Goal: Information Seeking & Learning: Learn about a topic

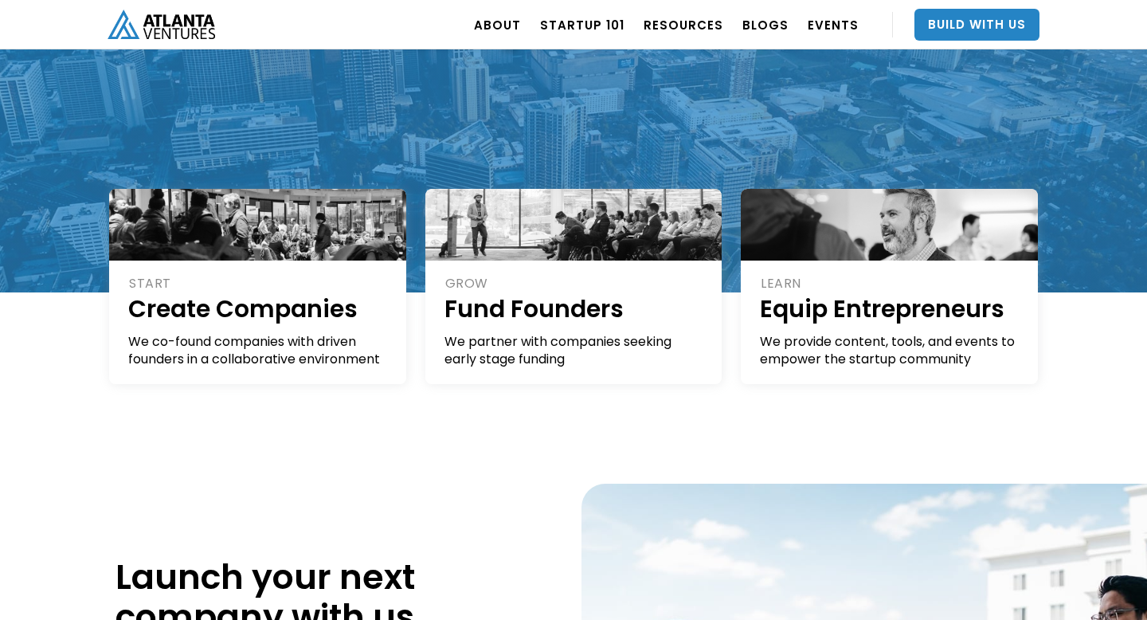
scroll to position [280, 0]
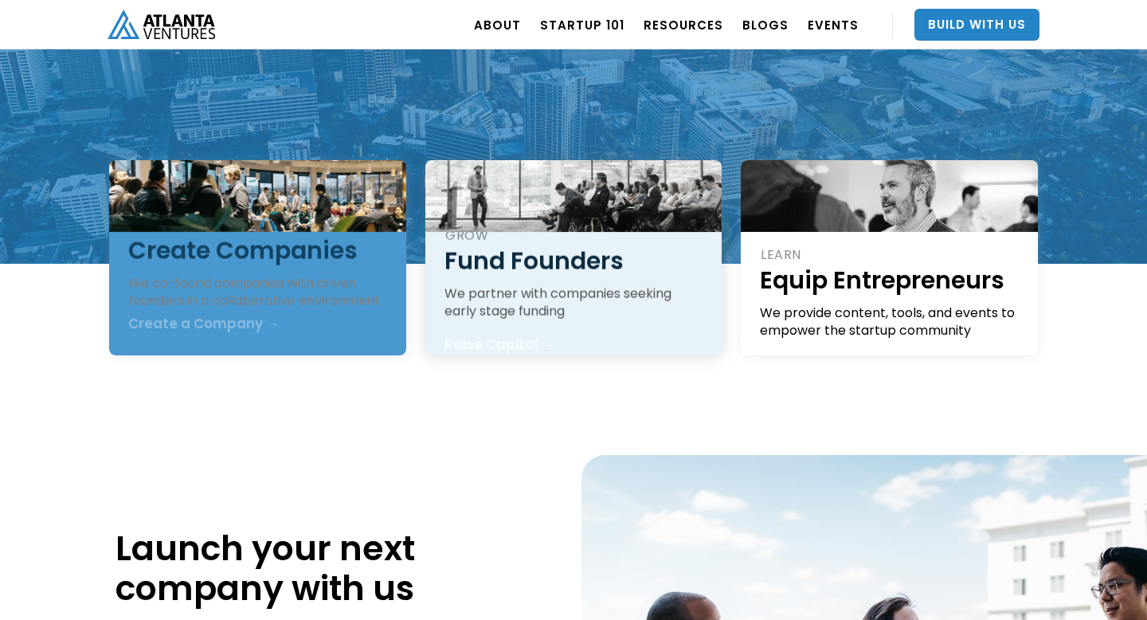
click at [471, 285] on div "We partner with companies seeking early stage funding" at bounding box center [574, 302] width 260 height 35
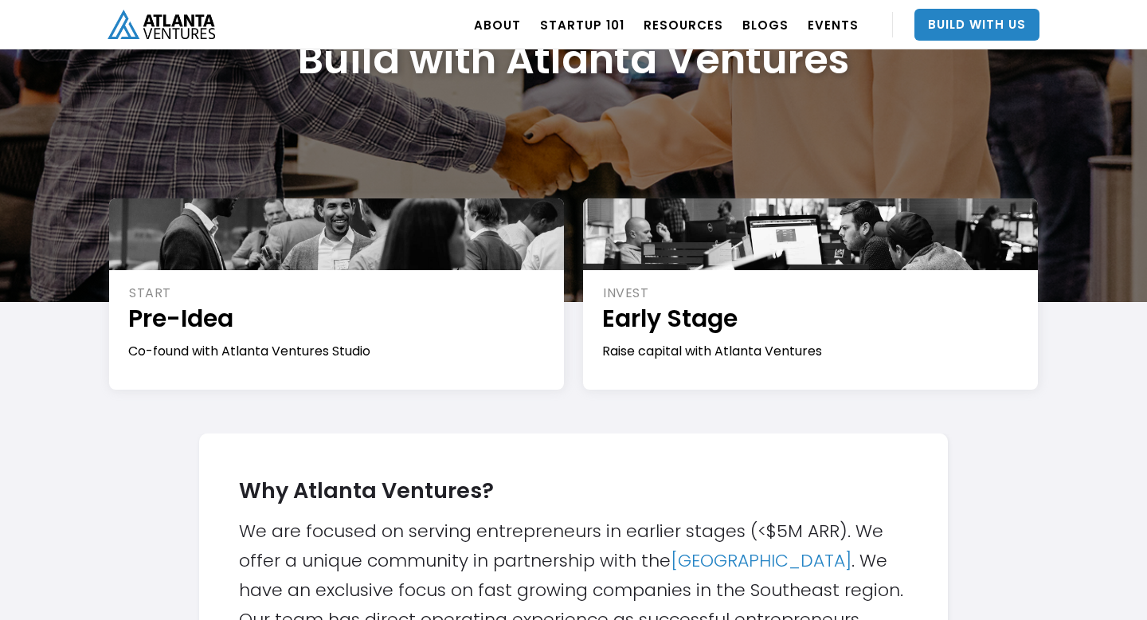
scroll to position [316, 0]
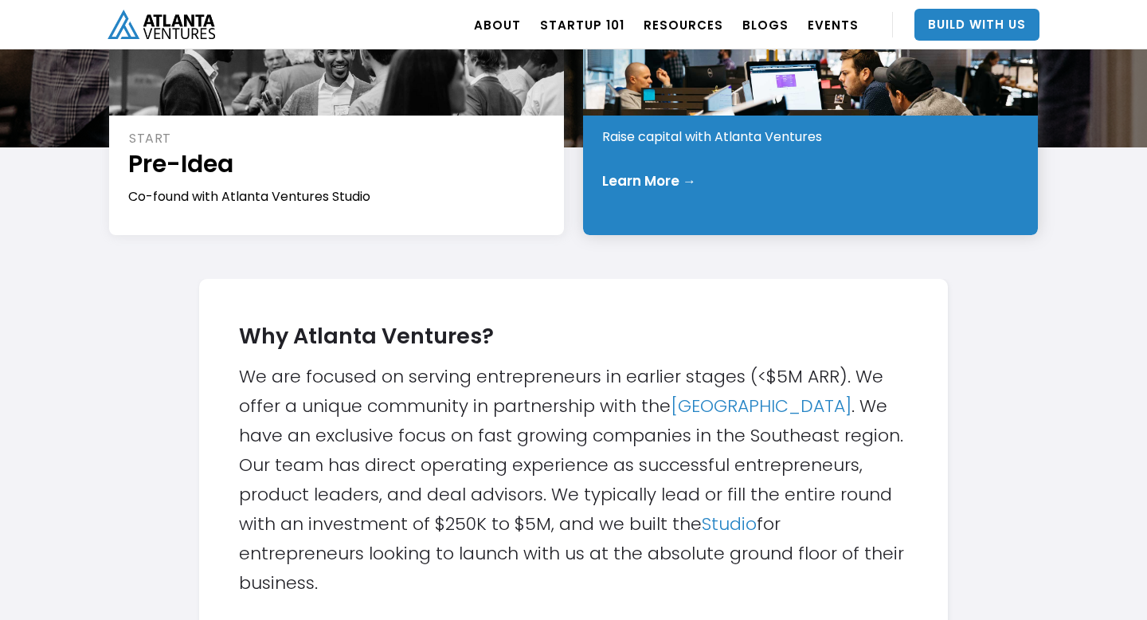
click at [663, 162] on div "INVEST Early Stage Raise capital with Atlanta Ventures Learn More →" at bounding box center [810, 139] width 455 height 191
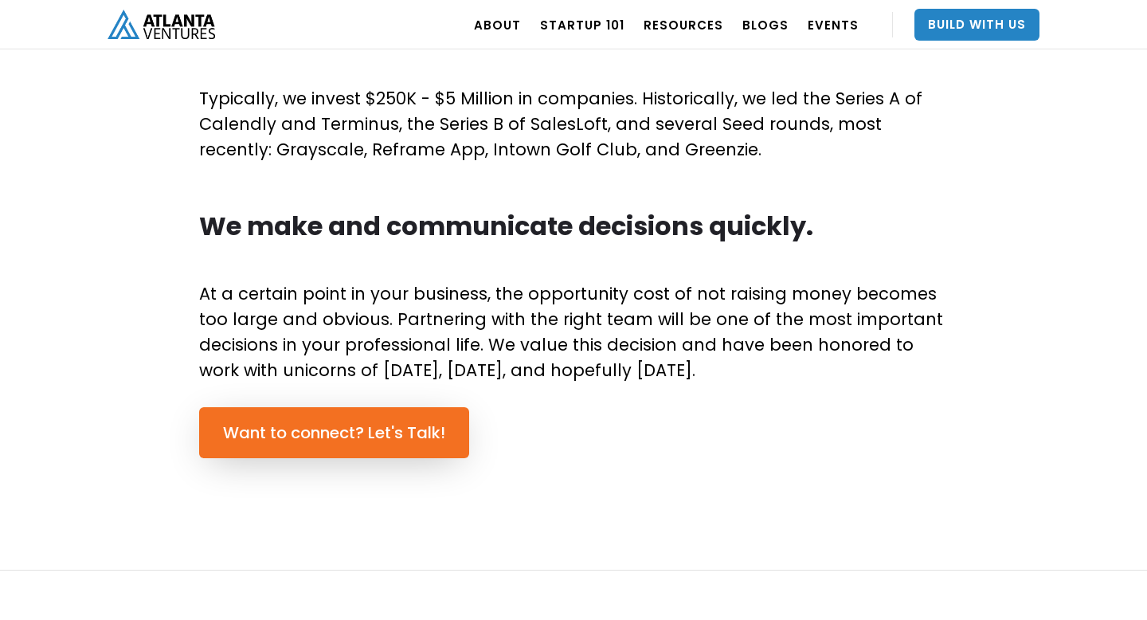
scroll to position [904, 0]
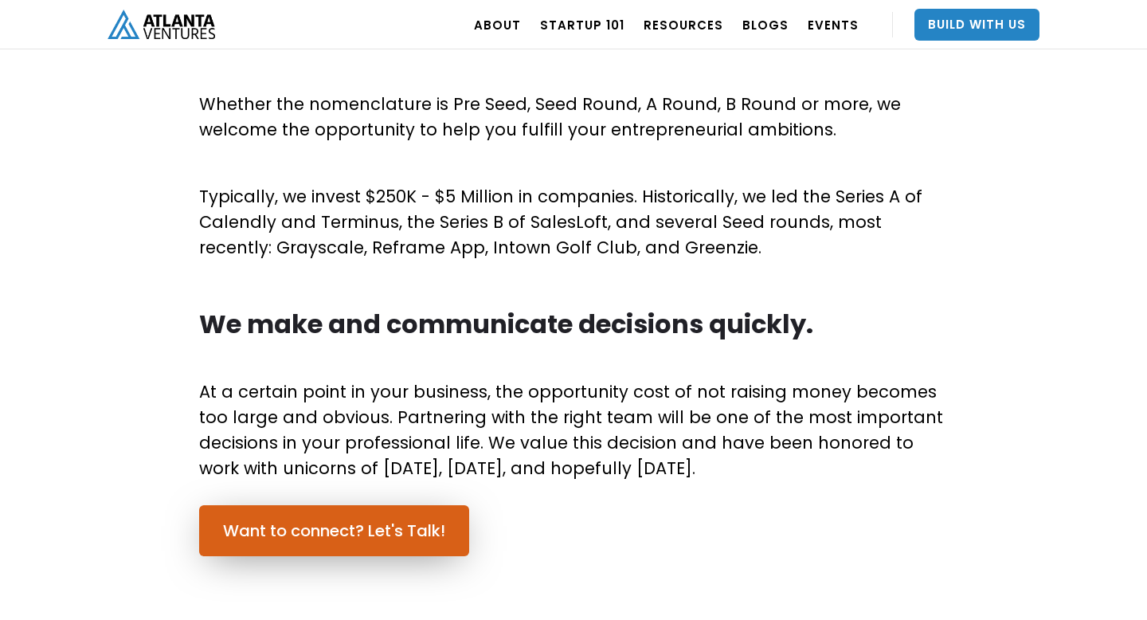
click at [335, 541] on link "Want to connect? Let's Talk!" at bounding box center [334, 530] width 270 height 51
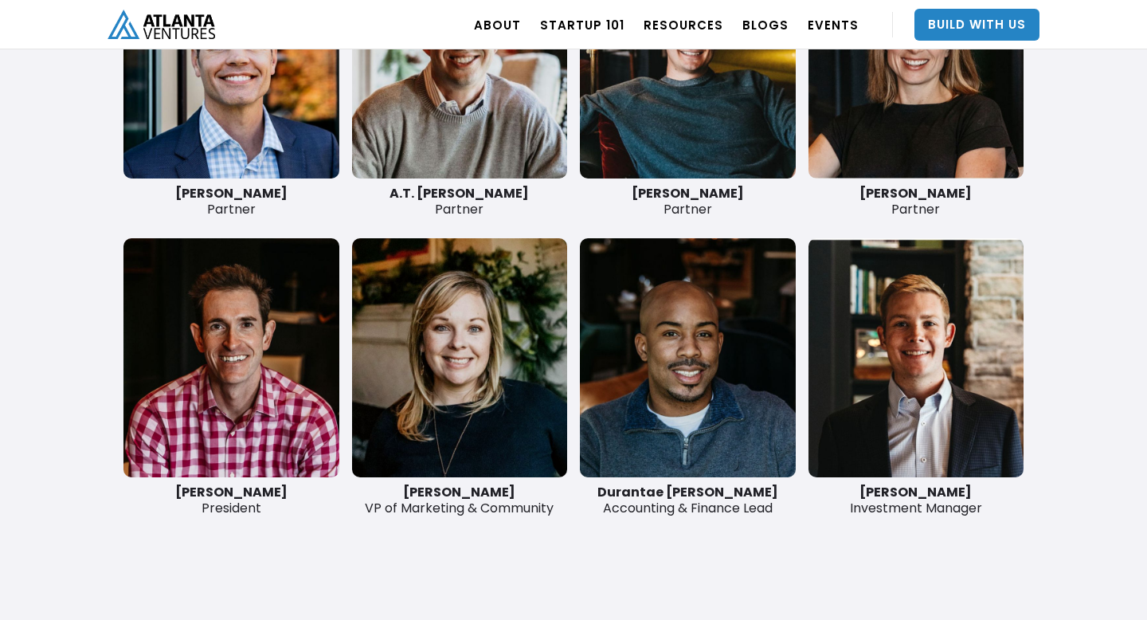
scroll to position [3894, 0]
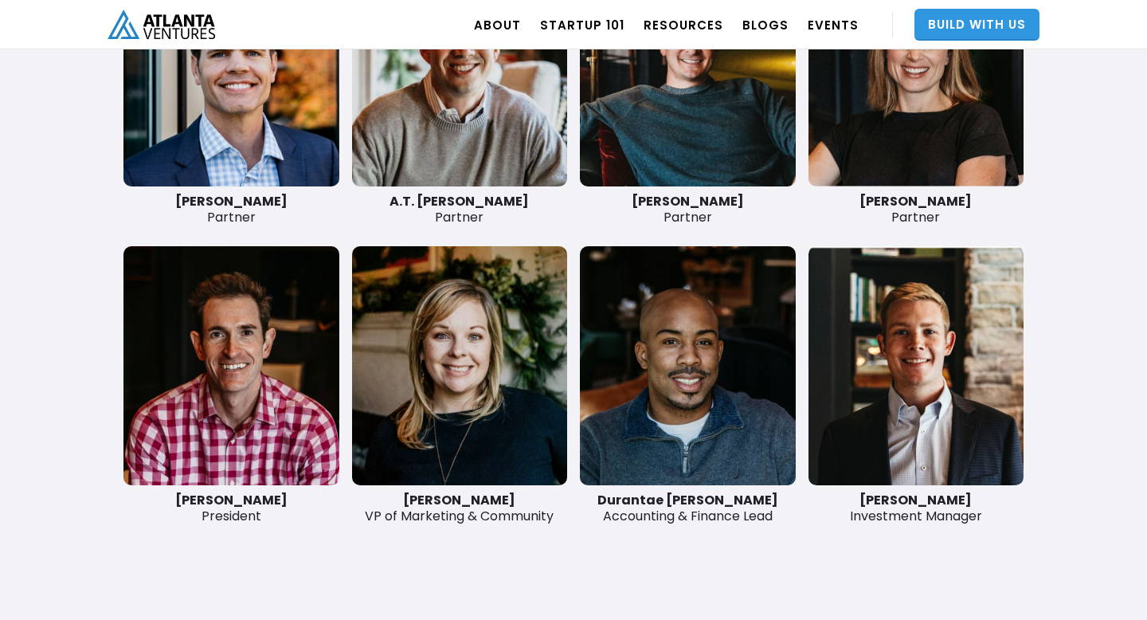
click at [952, 17] on link "Build With Us" at bounding box center [976, 25] width 125 height 32
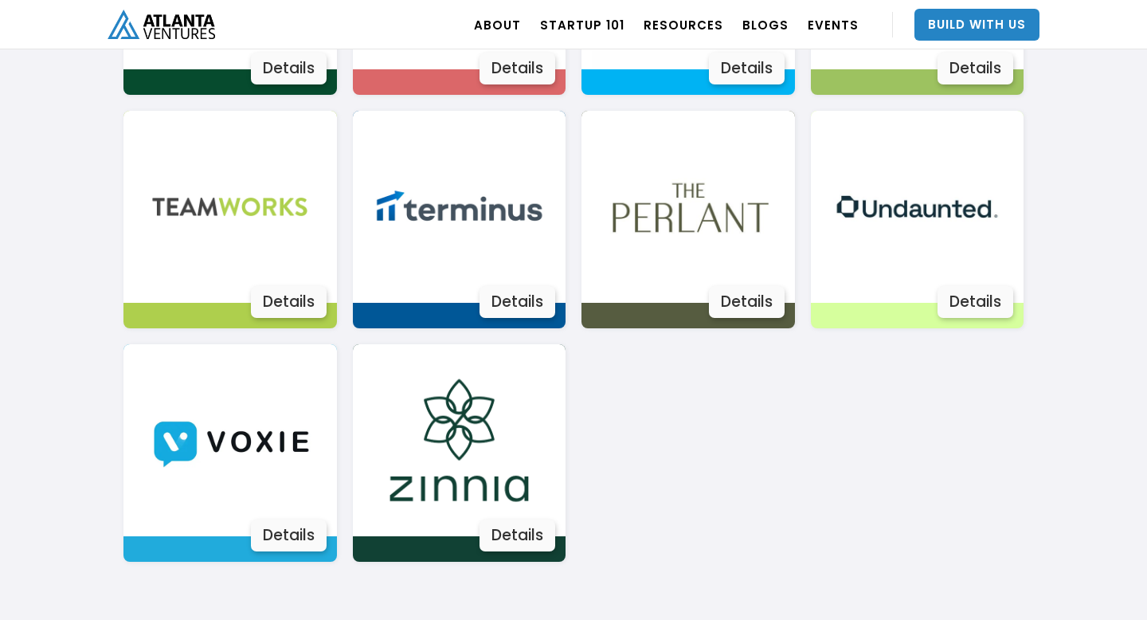
scroll to position [2958, 0]
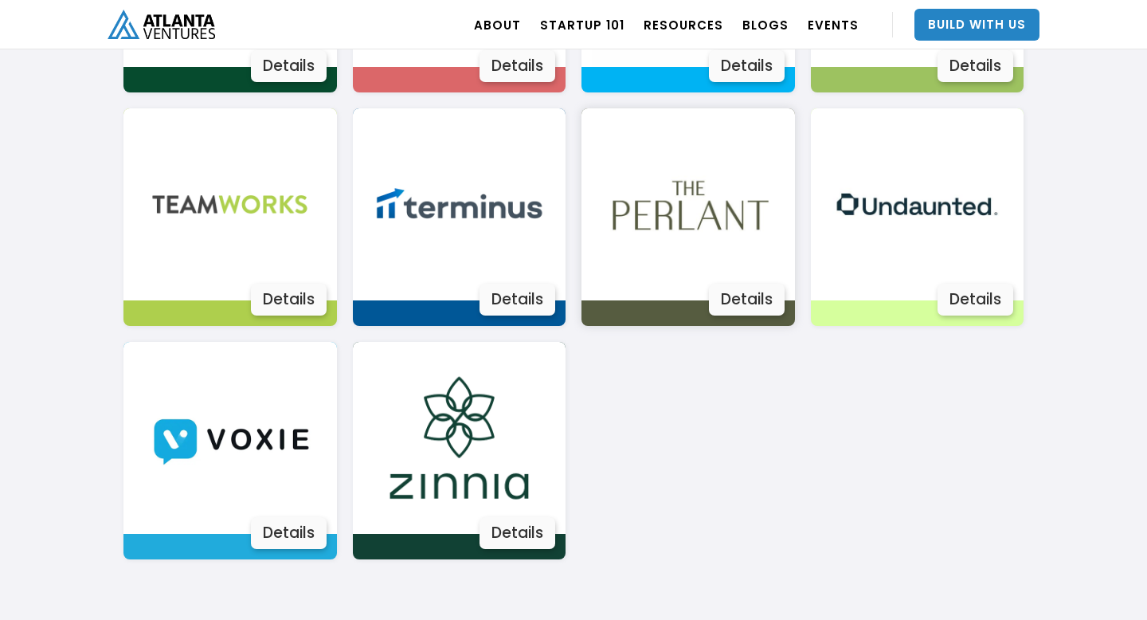
click at [745, 296] on div "Details" at bounding box center [747, 299] width 76 height 32
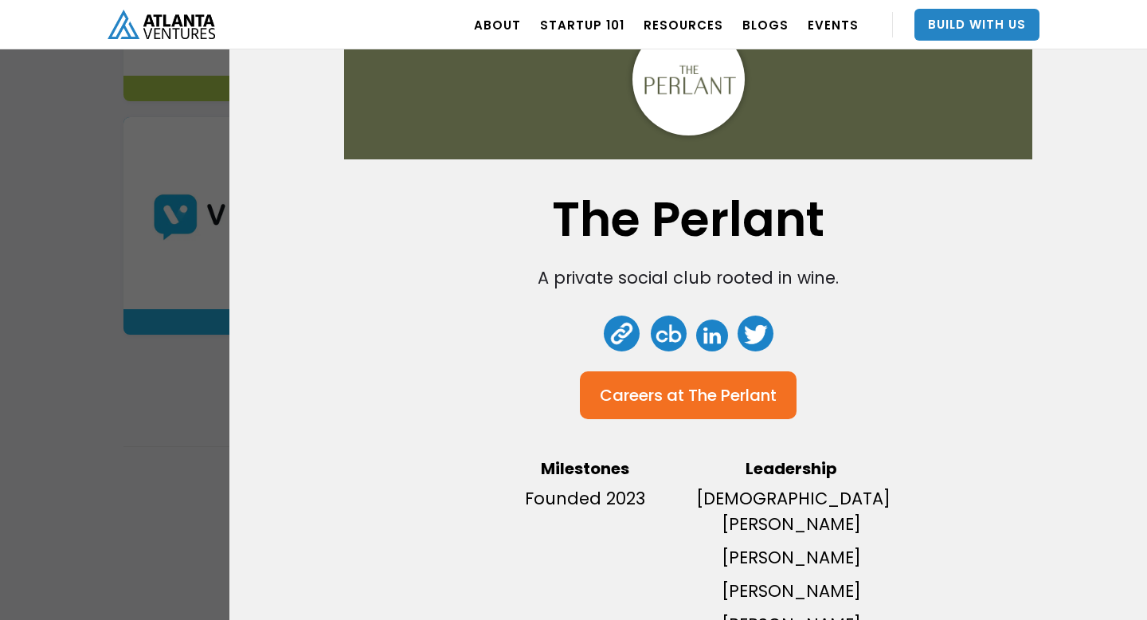
scroll to position [3182, 0]
click at [131, 377] on div "The Perlant A private social club rooted in wine. Careers at The Perlant Milest…" at bounding box center [573, 310] width 1147 height 620
click at [101, 264] on div "The Perlant A private social club rooted in wine. Careers at The Perlant Milest…" at bounding box center [573, 310] width 1147 height 620
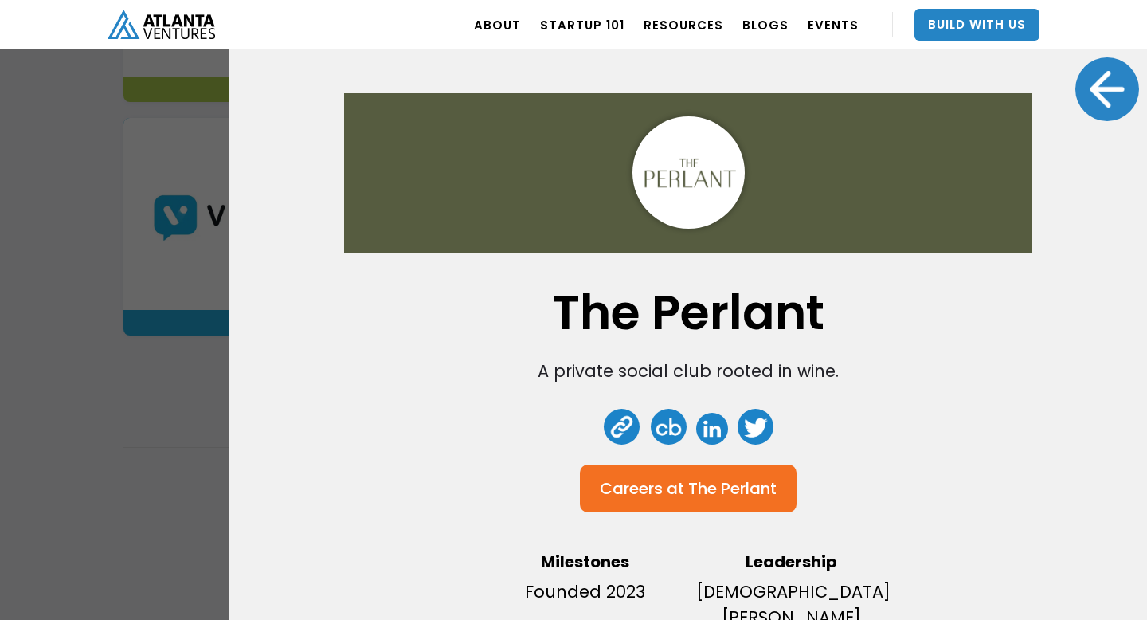
click at [1105, 70] on div at bounding box center [1107, 89] width 64 height 64
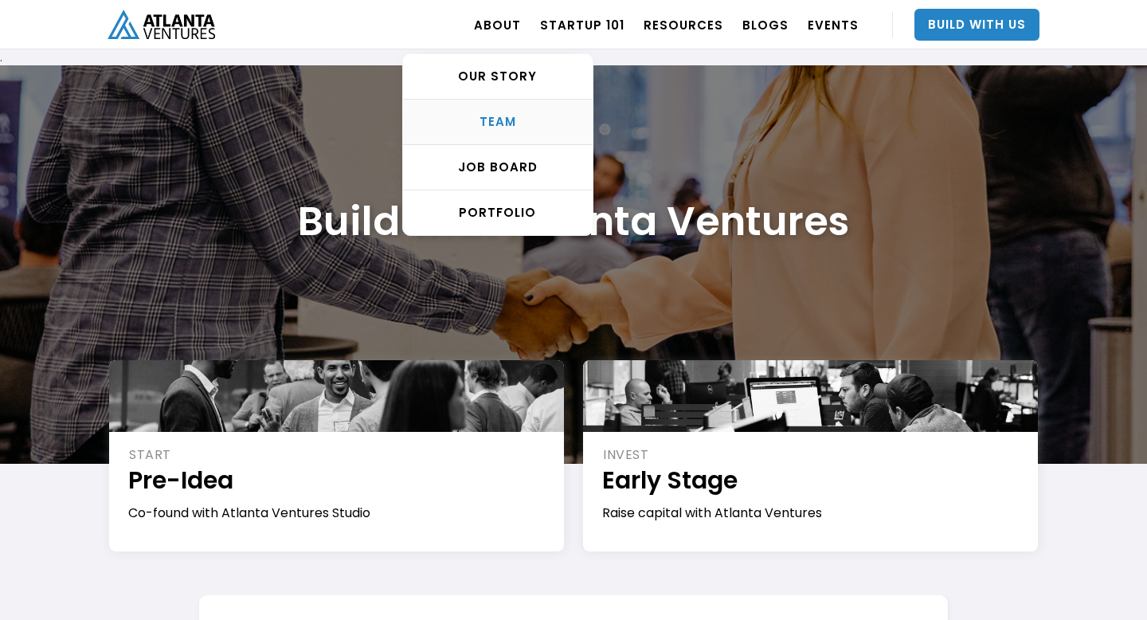
click at [527, 108] on link "TEAM" at bounding box center [498, 122] width 190 height 45
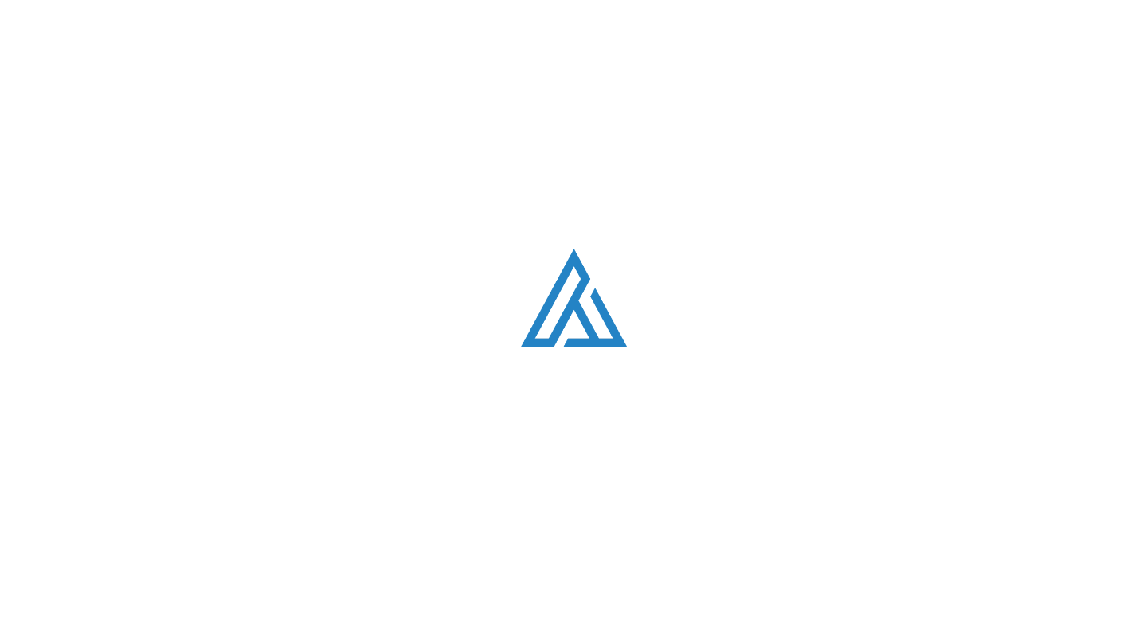
scroll to position [2006, 0]
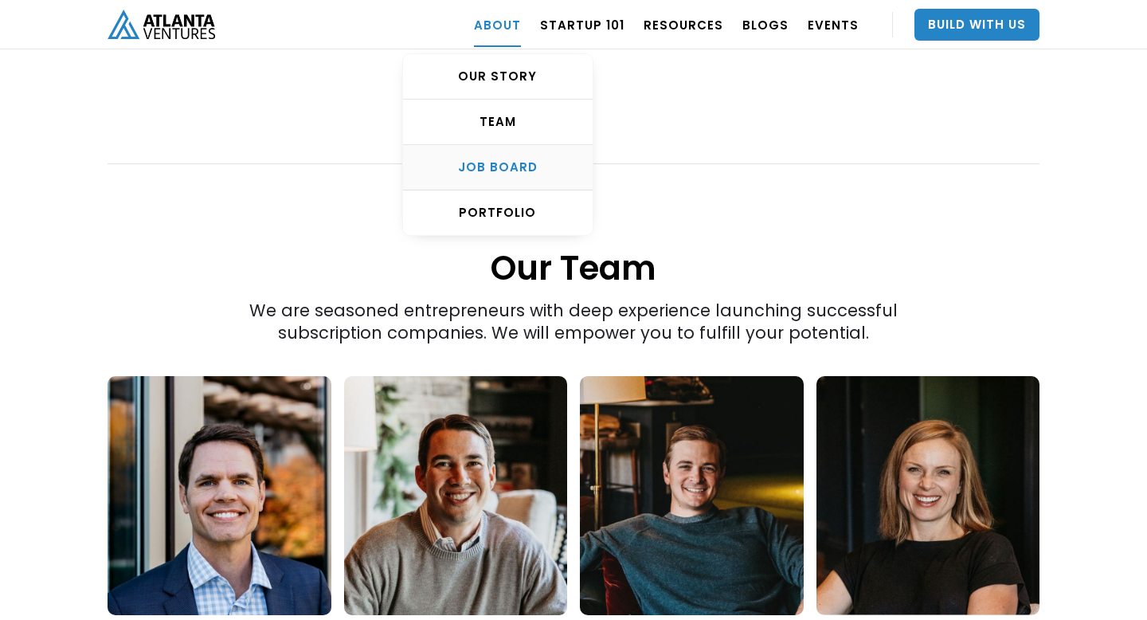
click at [522, 174] on div "Job Board" at bounding box center [498, 167] width 190 height 16
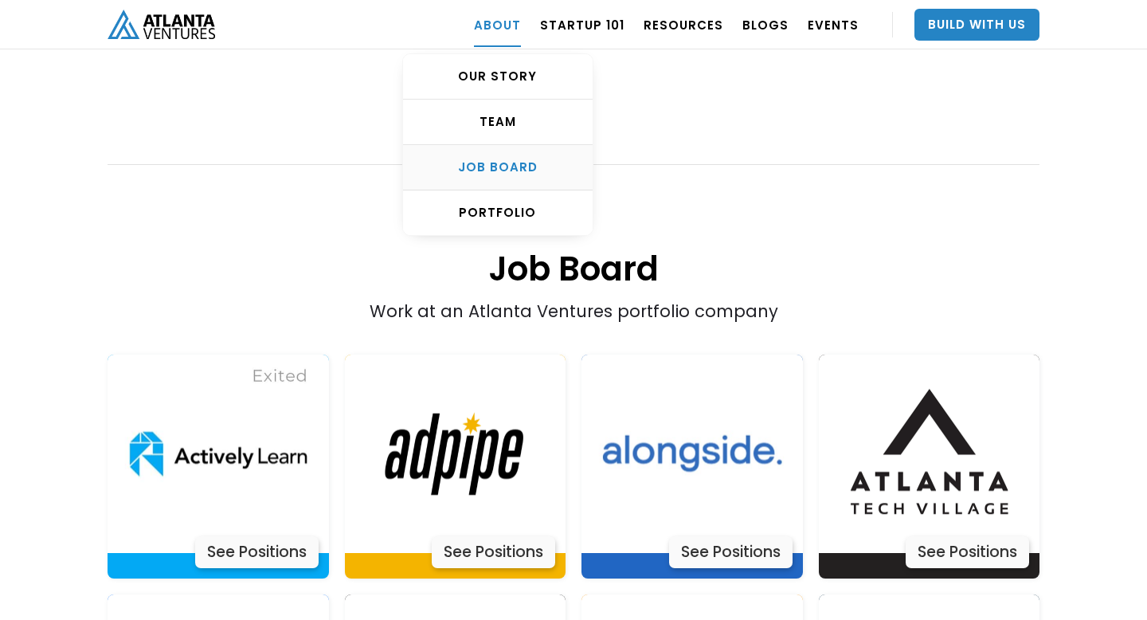
scroll to position [3043, 0]
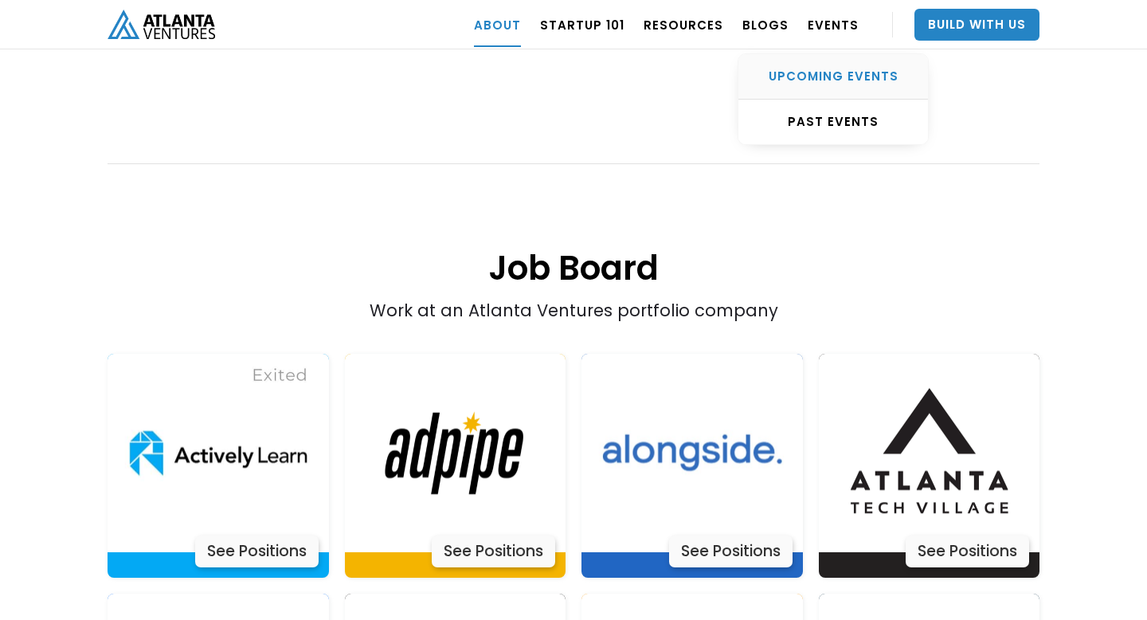
click at [834, 68] on div "UPCOMING EVENTS" at bounding box center [833, 76] width 190 height 16
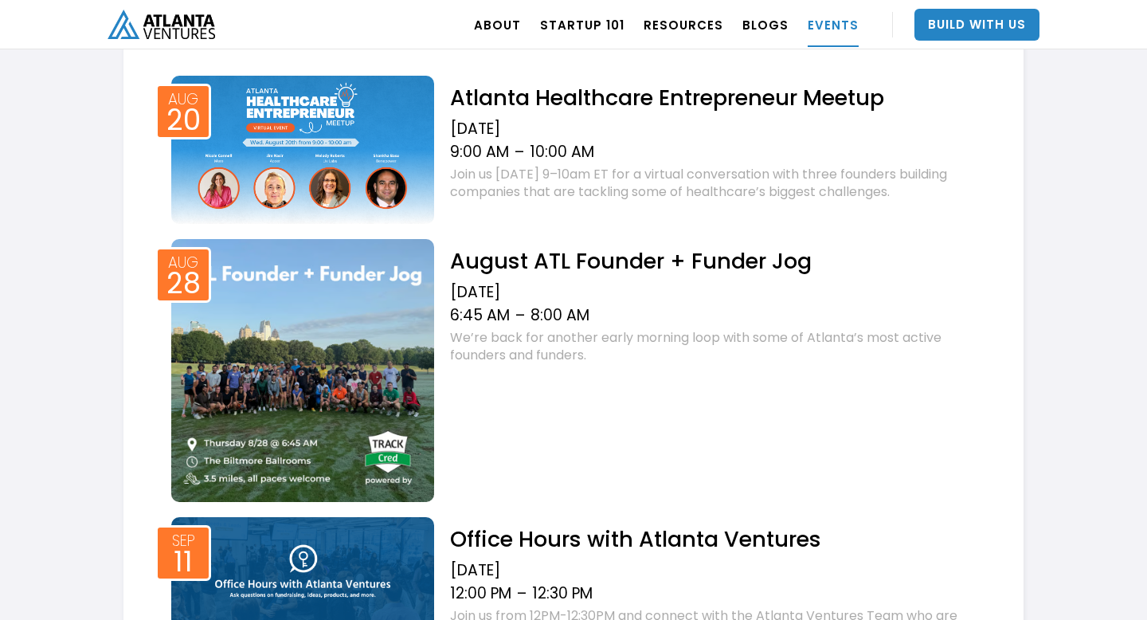
scroll to position [404, 0]
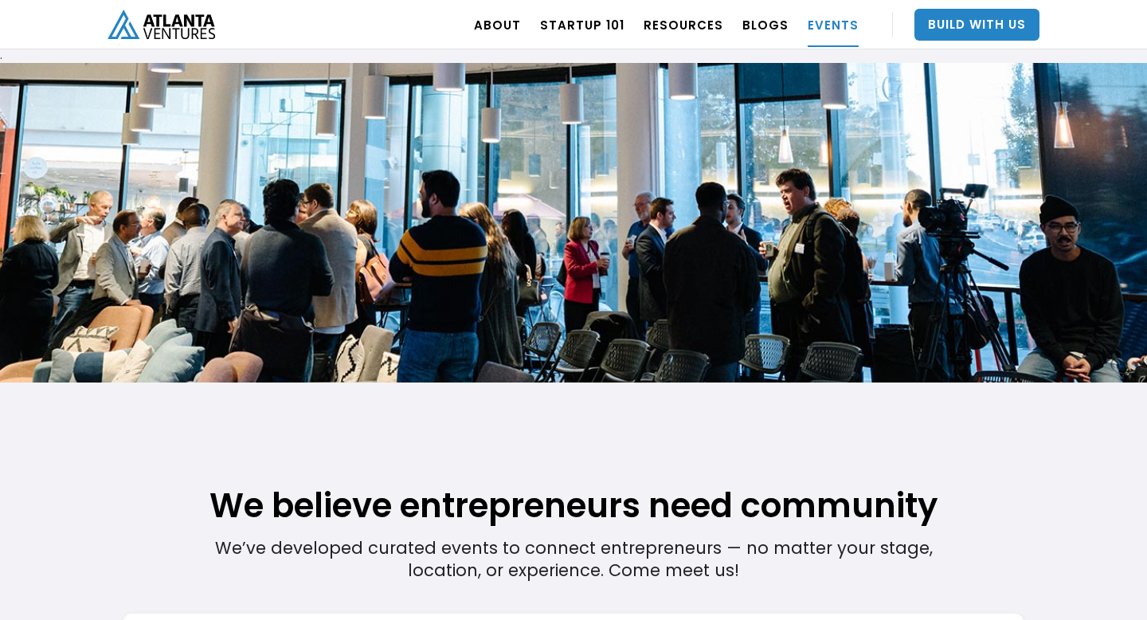
scroll to position [0, 0]
